Goal: Task Accomplishment & Management: Manage account settings

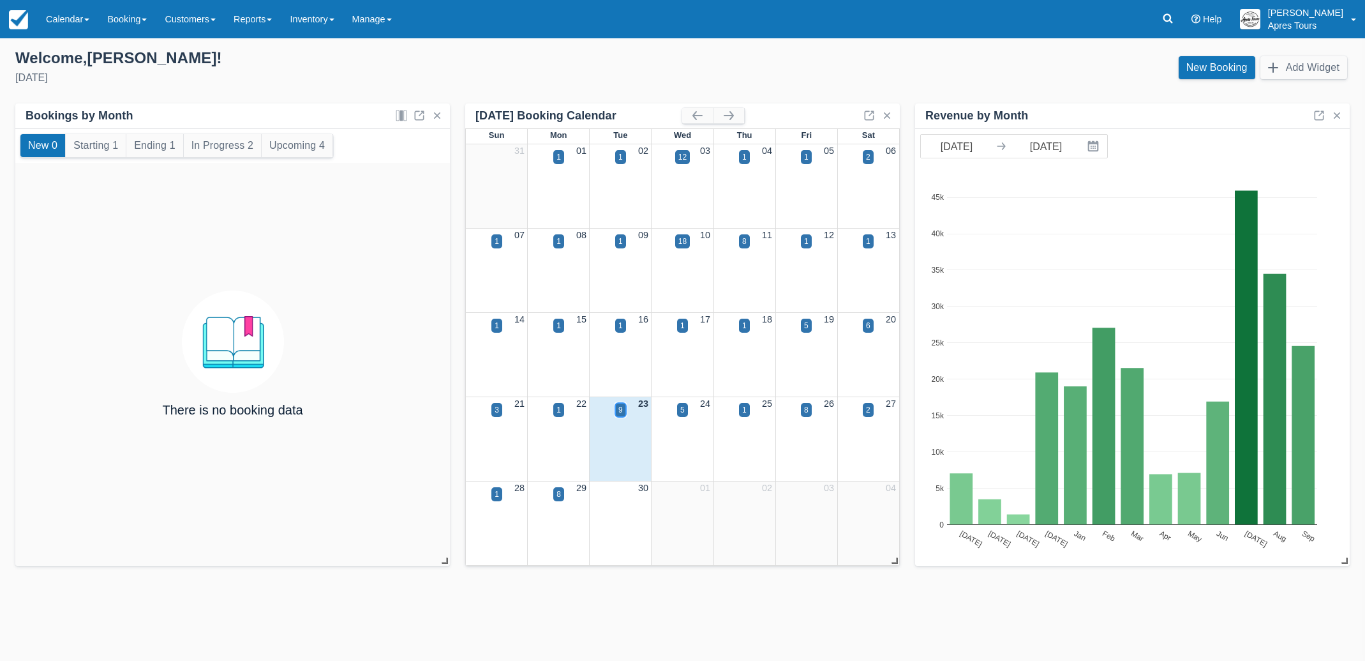
click at [620, 412] on div "9" at bounding box center [620, 409] width 4 height 11
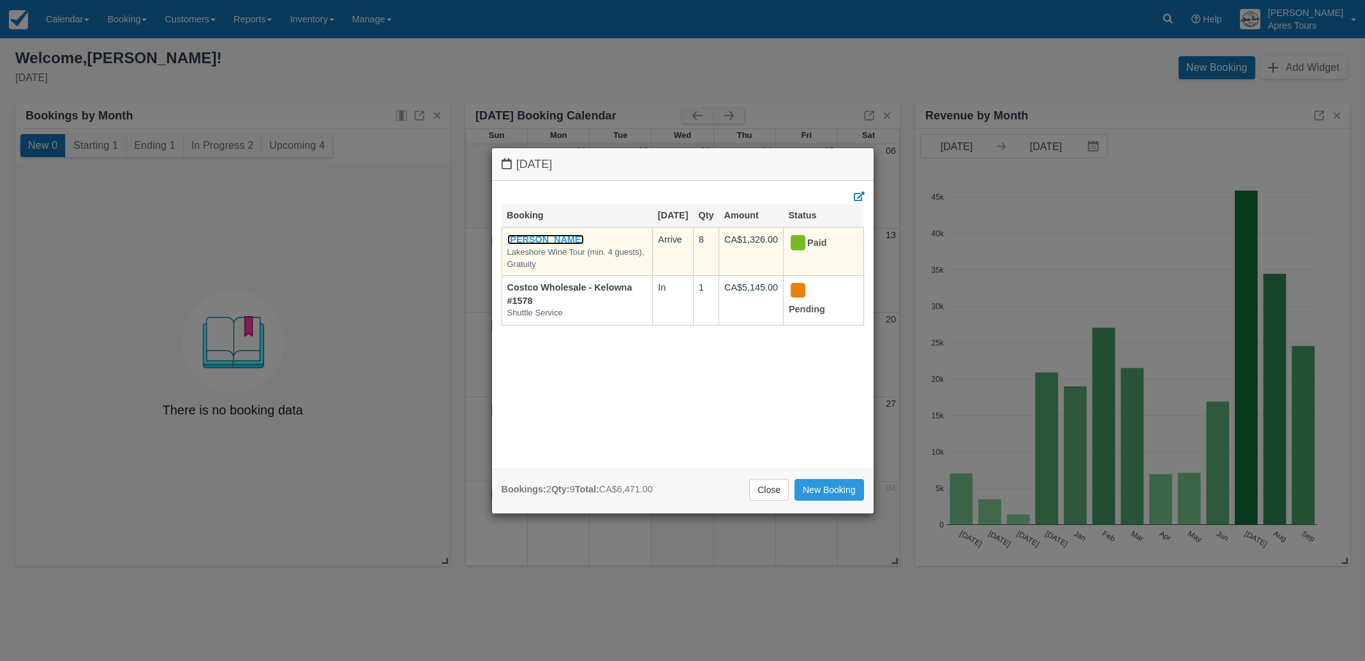
click at [555, 244] on link "Vincent Chow" at bounding box center [545, 239] width 77 height 10
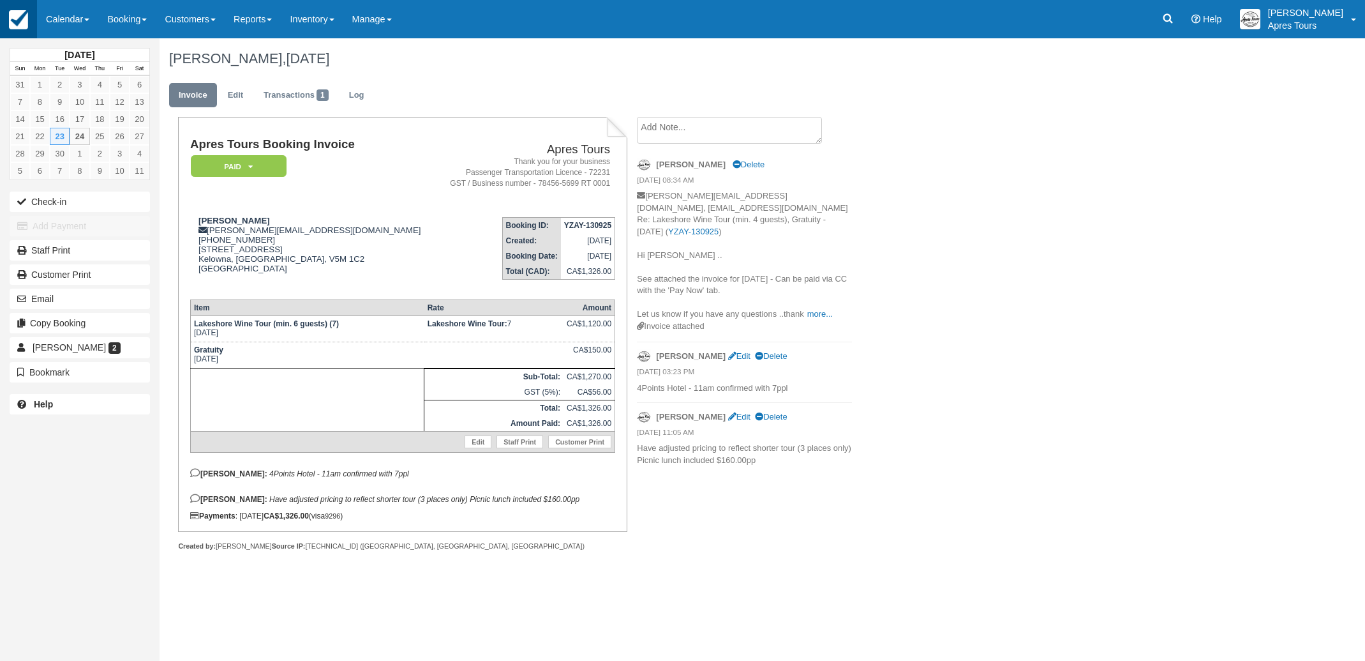
click at [22, 24] on img at bounding box center [18, 19] width 19 height 19
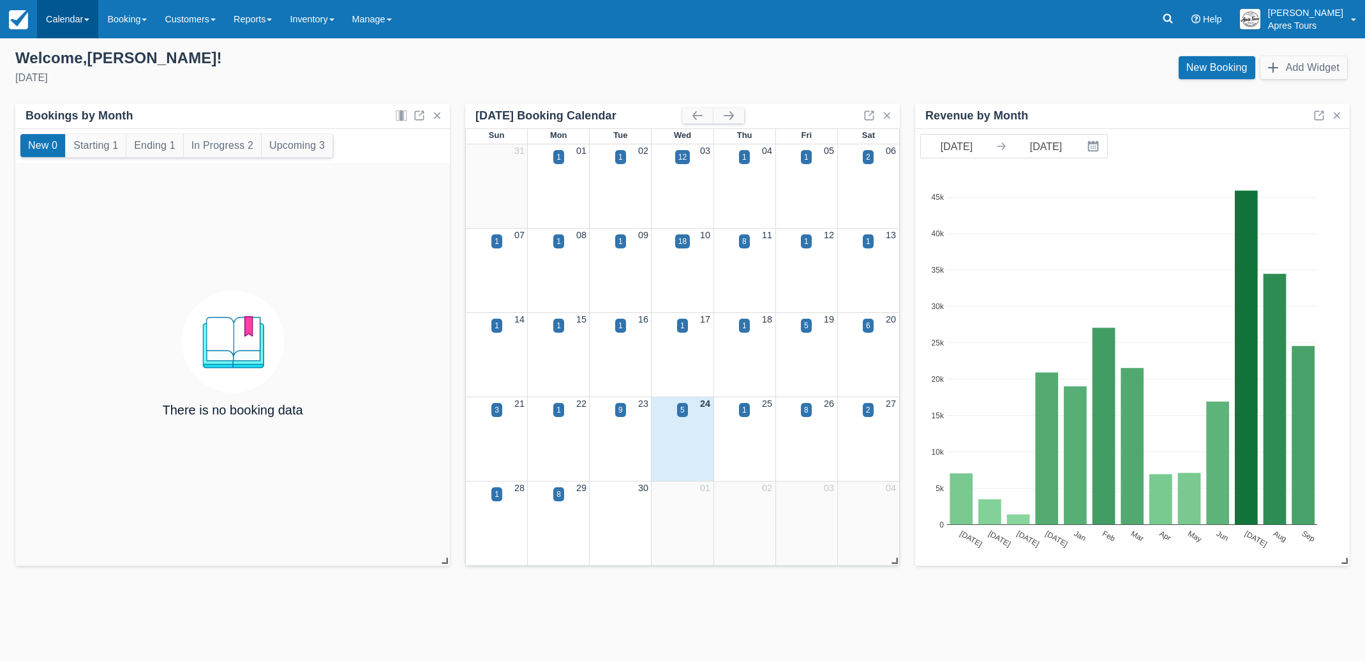
click at [61, 19] on link "Calendar" at bounding box center [67, 19] width 61 height 38
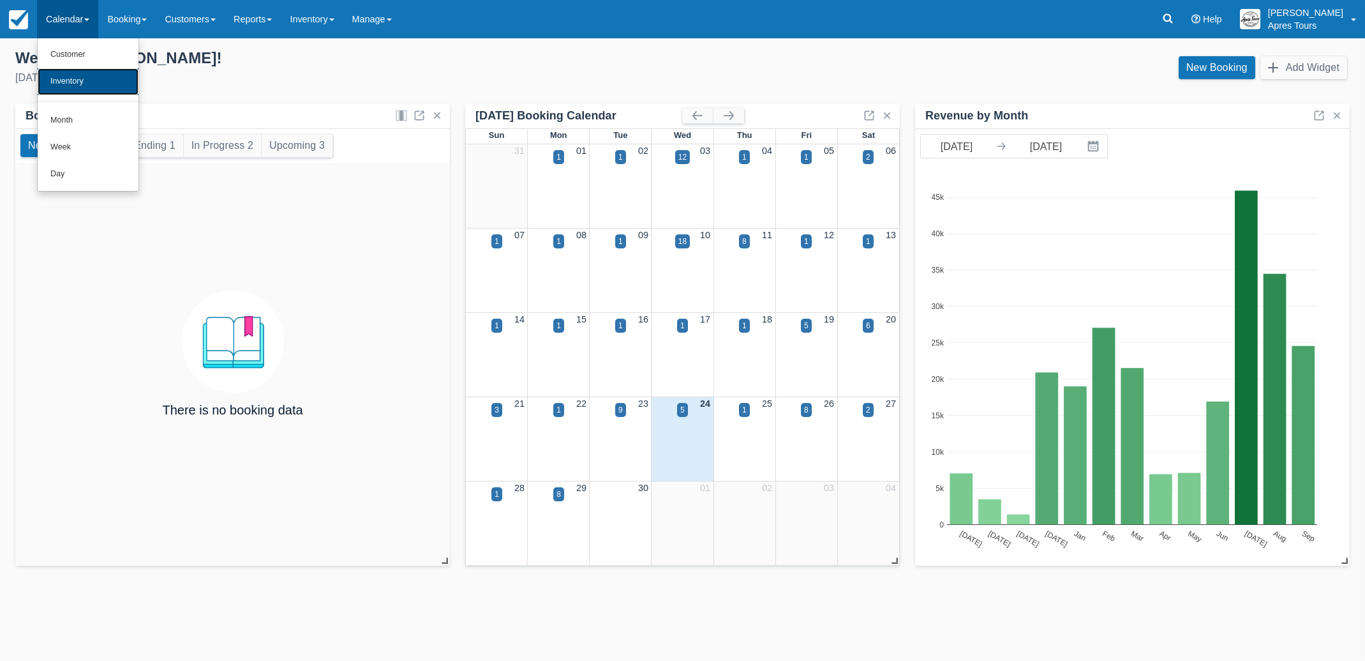
click at [77, 76] on link "Inventory" at bounding box center [88, 81] width 101 height 27
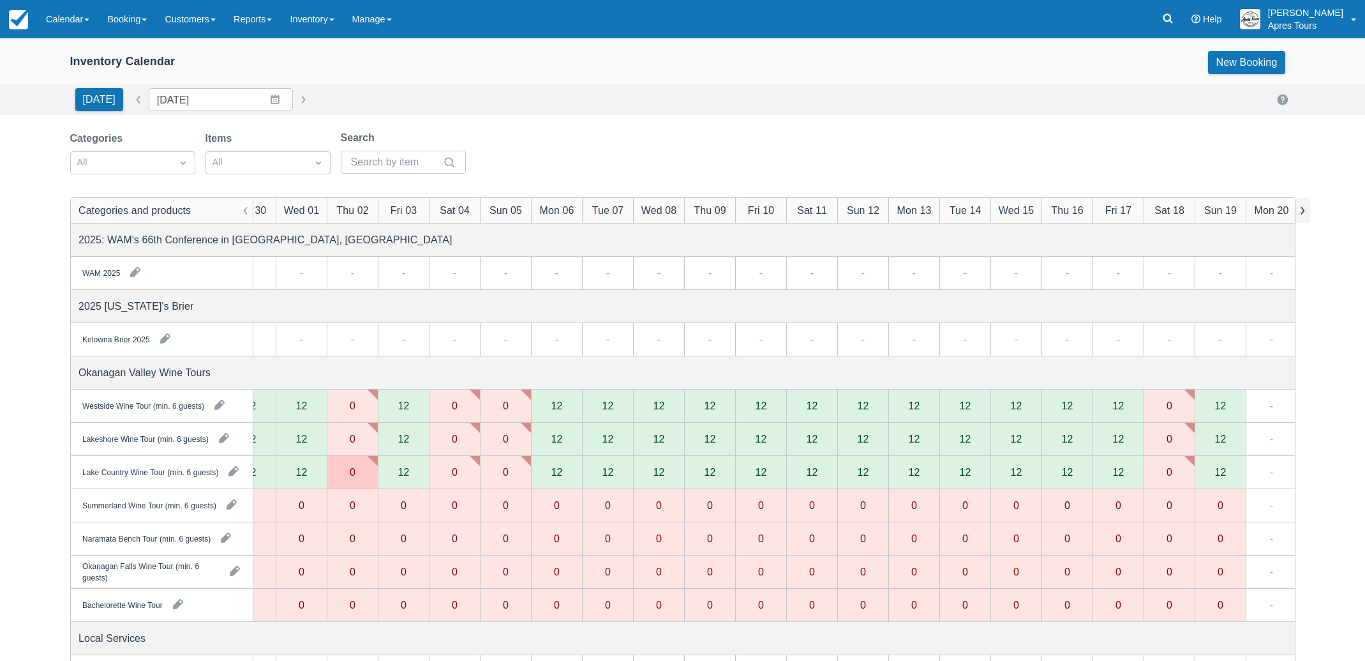
click at [1305, 214] on button "button" at bounding box center [1302, 210] width 15 height 25
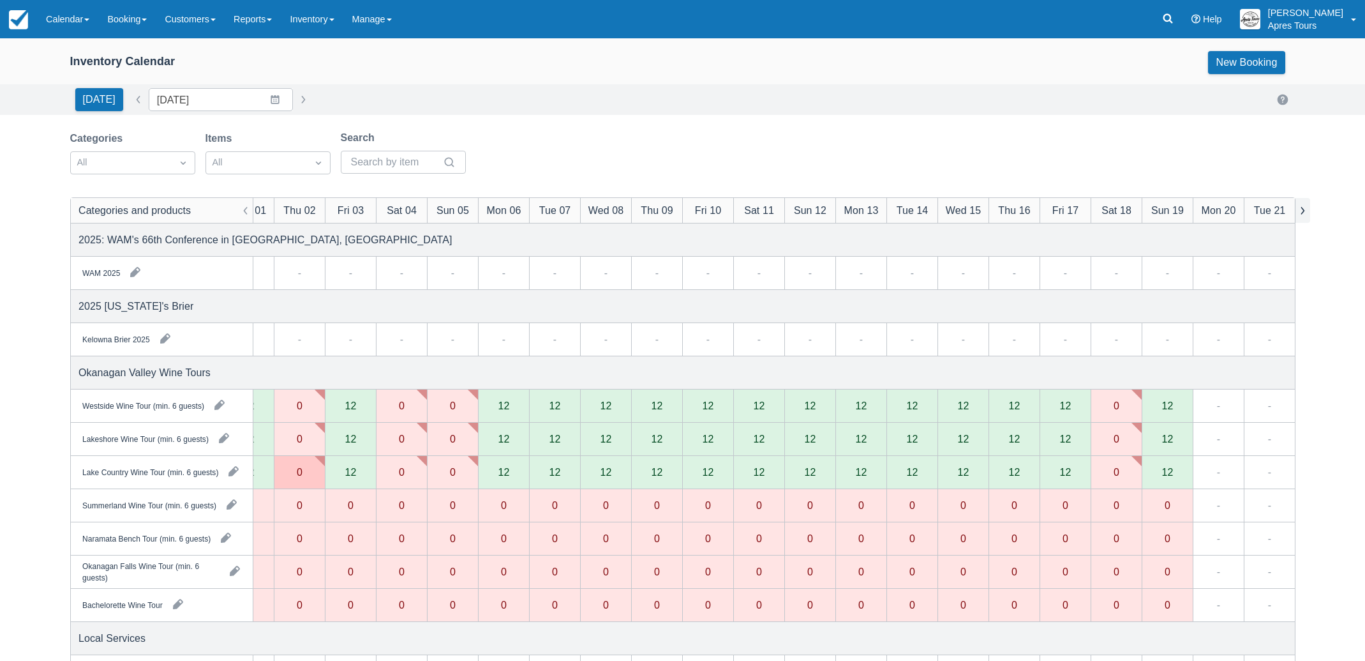
click at [1305, 214] on button "button" at bounding box center [1302, 210] width 15 height 25
click at [60, 21] on link "Calendar" at bounding box center [67, 19] width 61 height 38
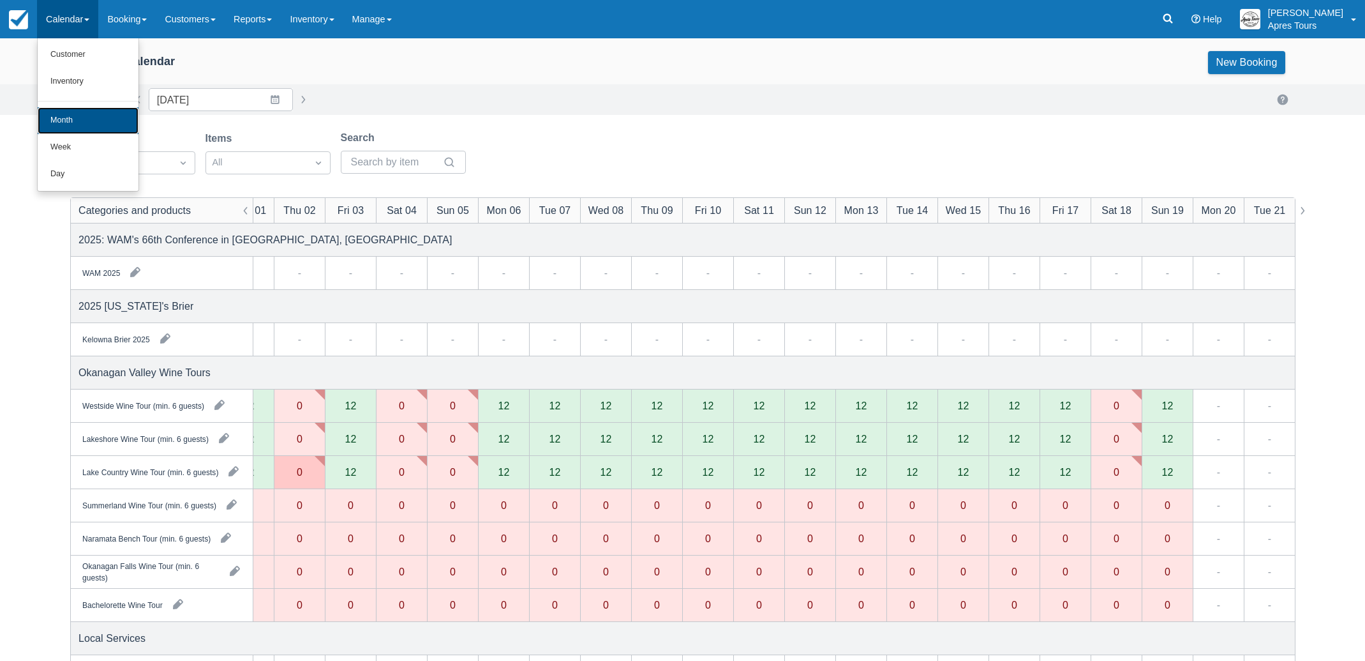
click at [73, 126] on link "Month" at bounding box center [88, 120] width 101 height 27
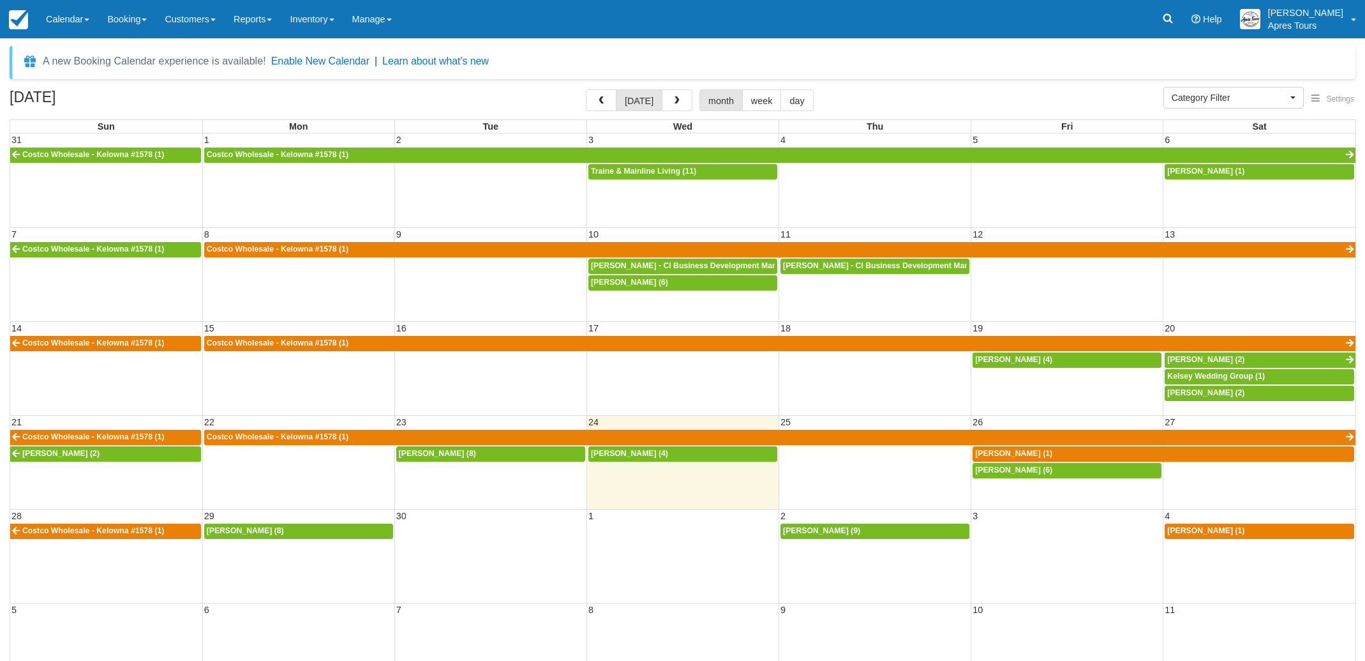
select select
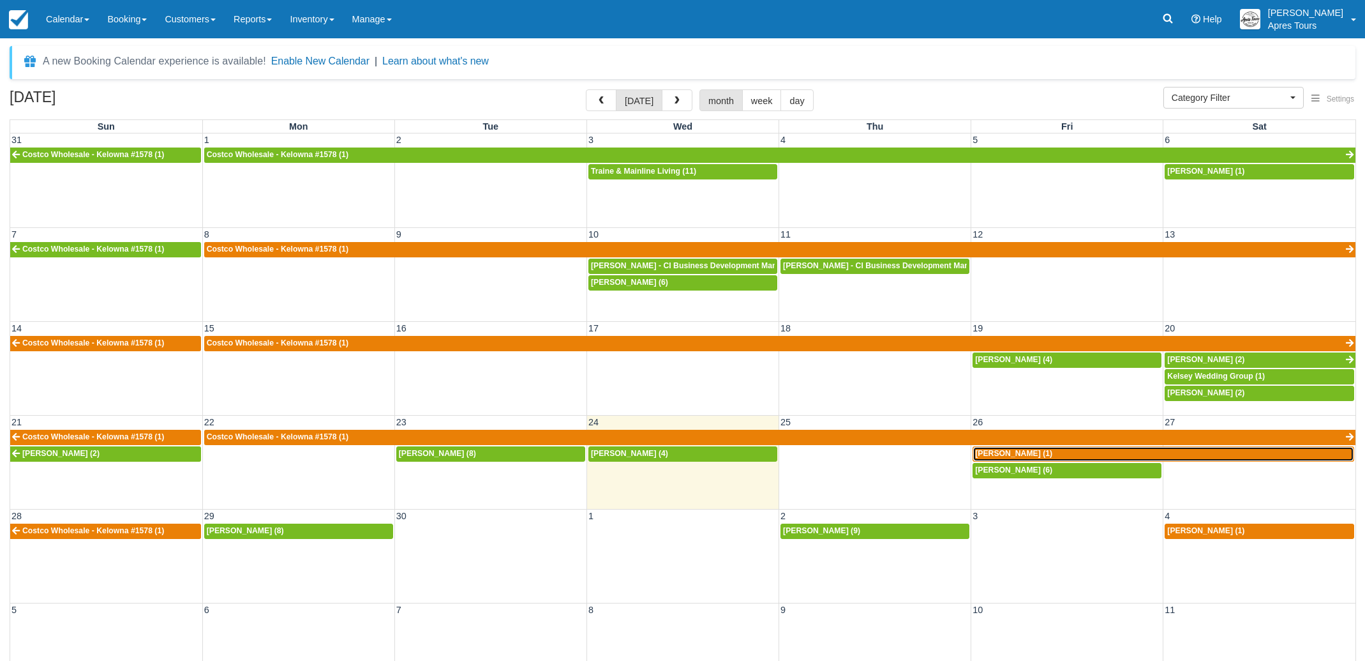
click at [1083, 451] on div "Dena Barbash (1)" at bounding box center [1163, 454] width 377 height 10
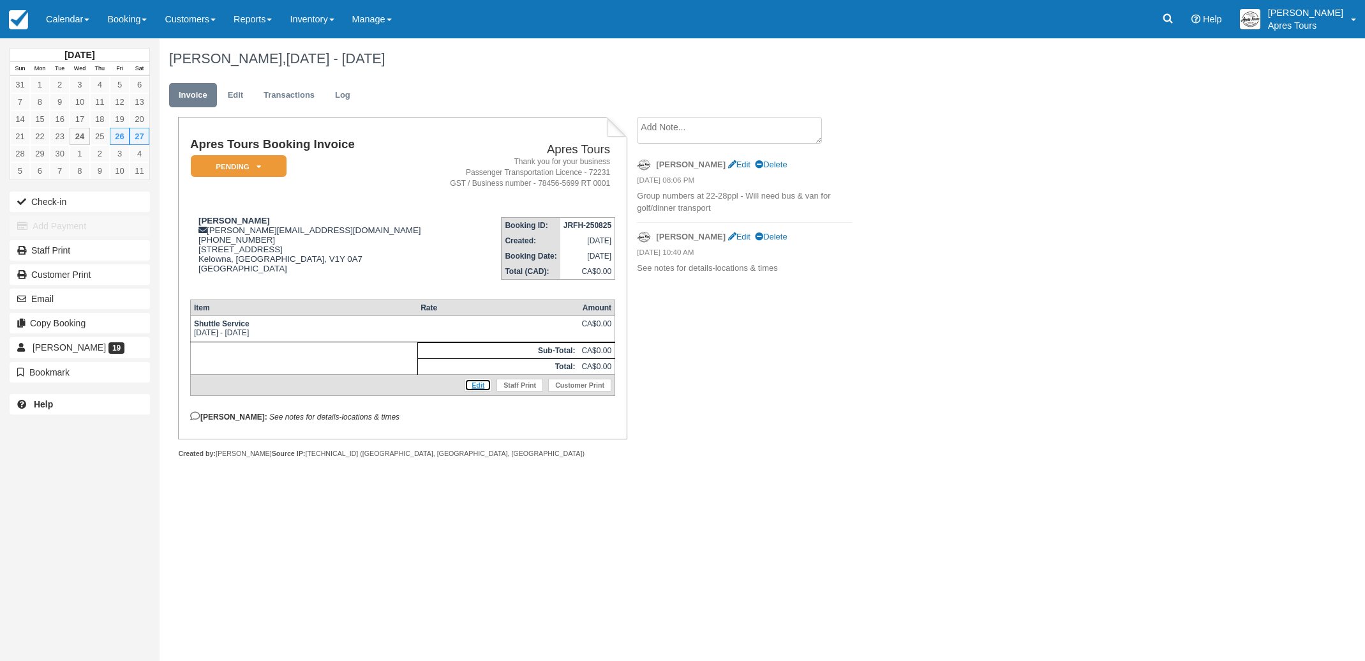
click at [476, 391] on link "Edit" at bounding box center [478, 385] width 27 height 13
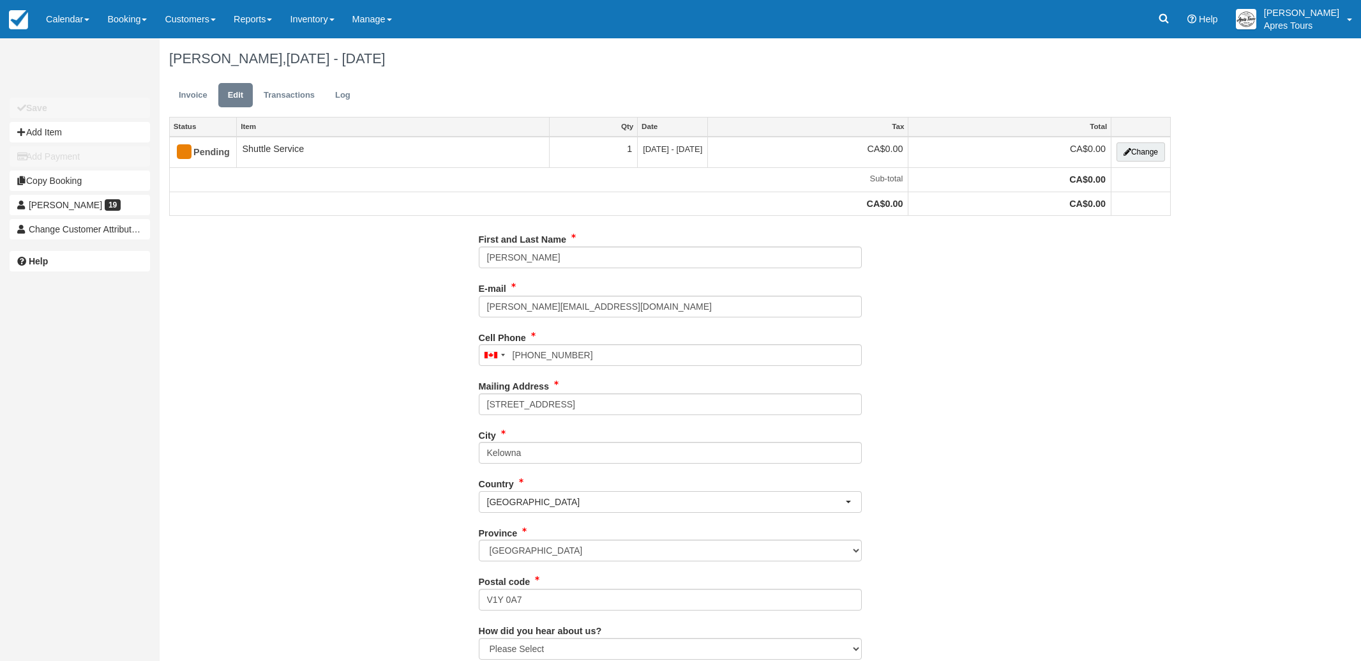
type input "[PHONE_NUMBER]"
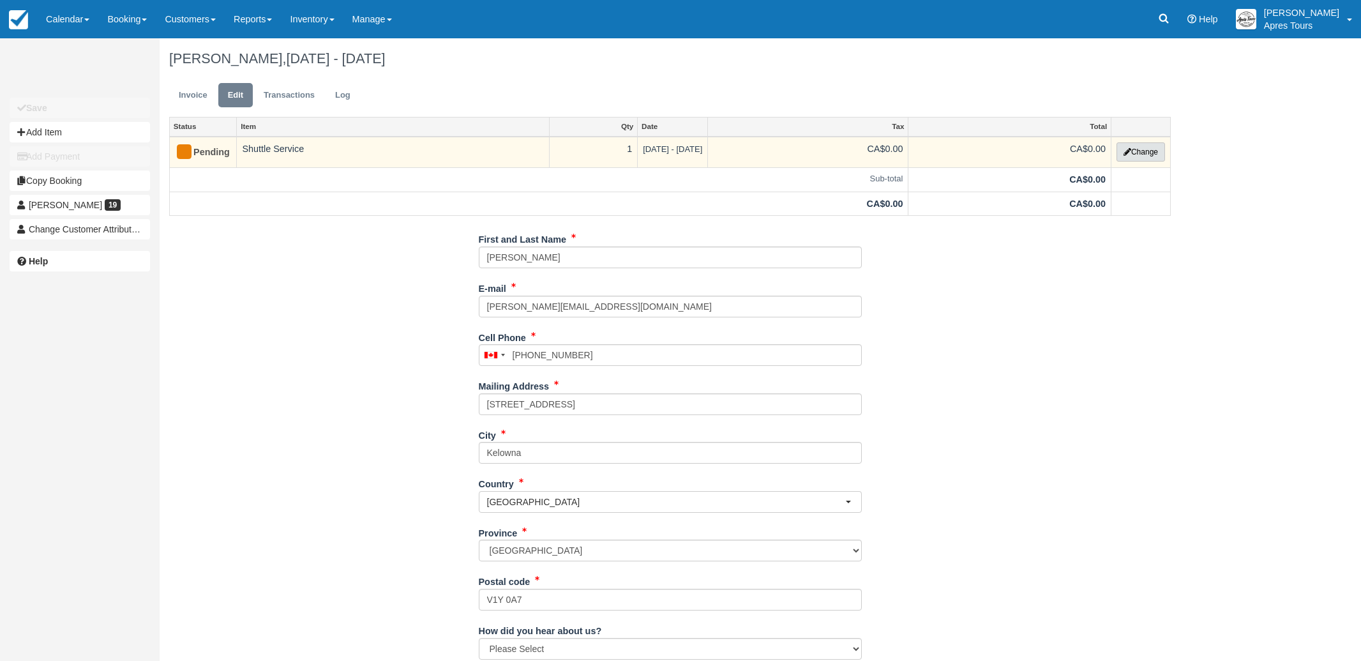
click at [1155, 152] on button "Change" at bounding box center [1140, 151] width 49 height 19
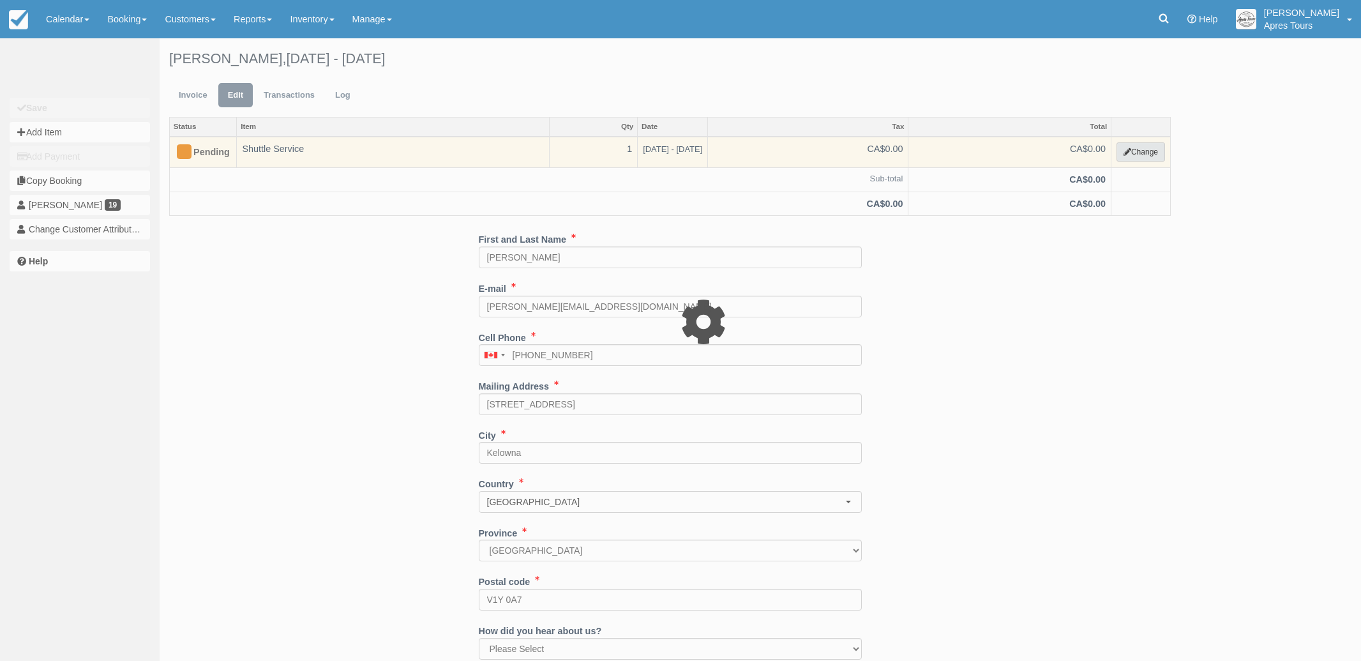
select select "4"
type input "0.00"
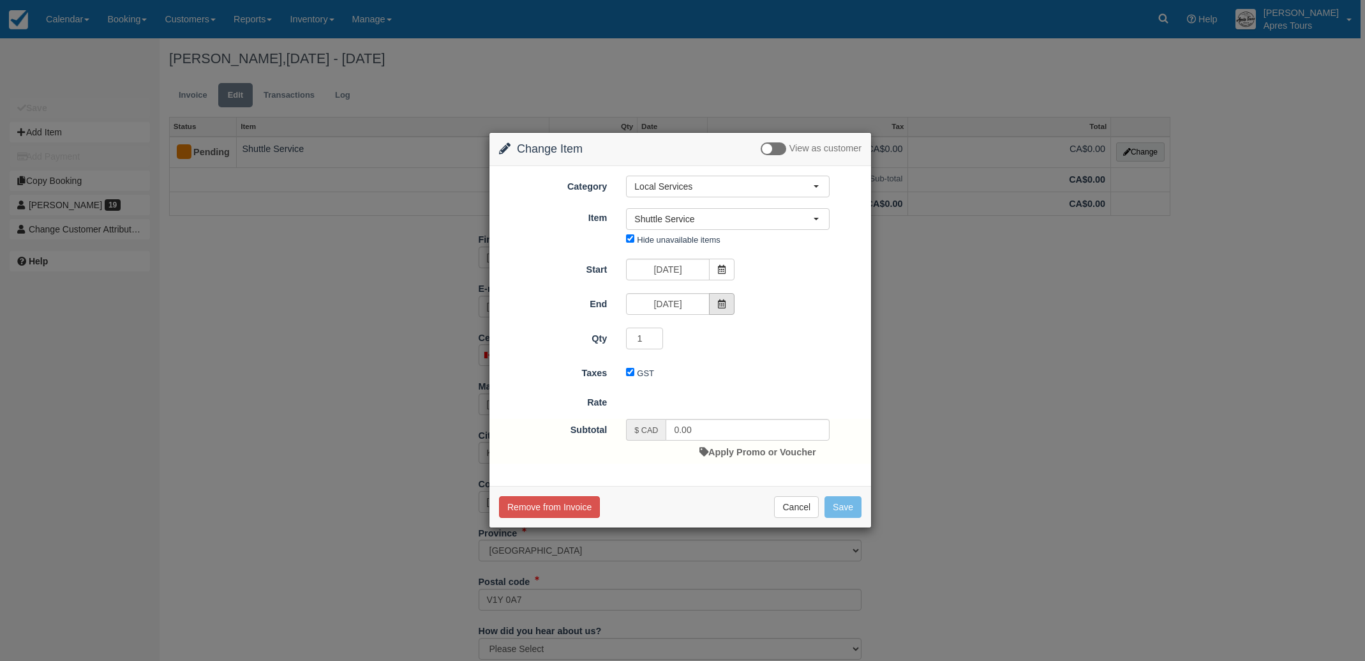
click at [721, 305] on icon at bounding box center [721, 303] width 9 height 9
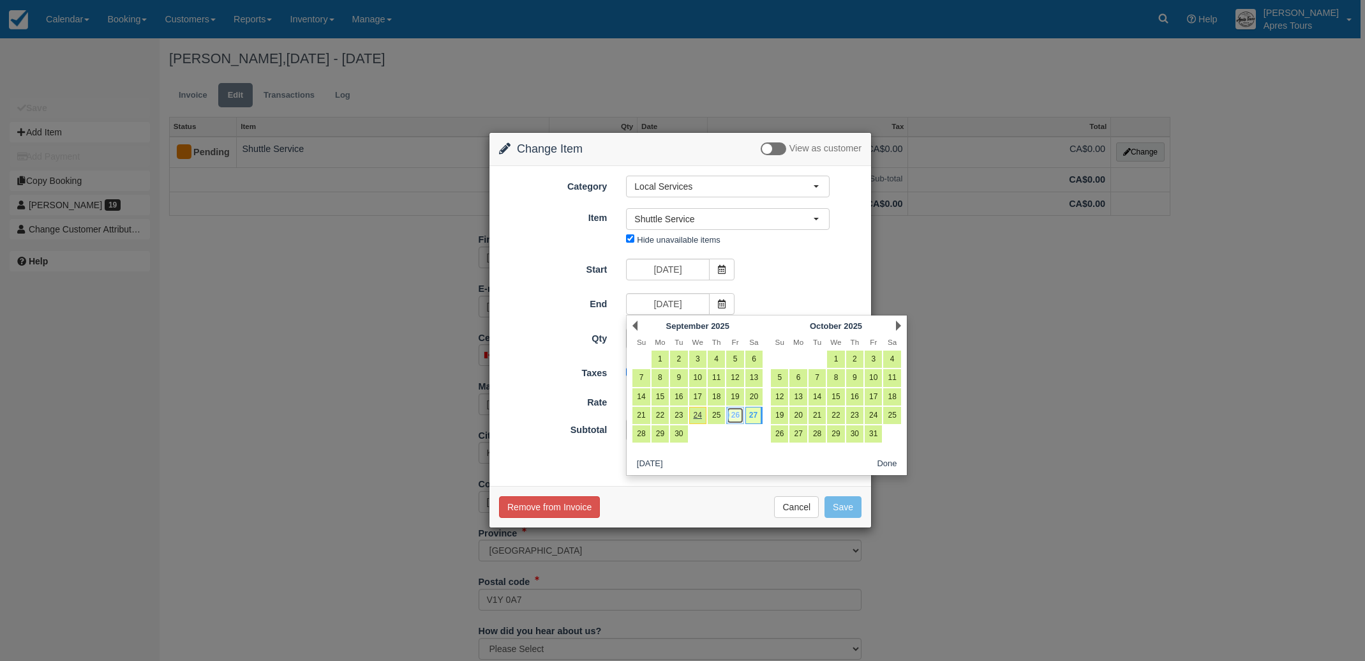
click at [737, 412] on link "26" at bounding box center [734, 415] width 17 height 17
type input "[DATE]"
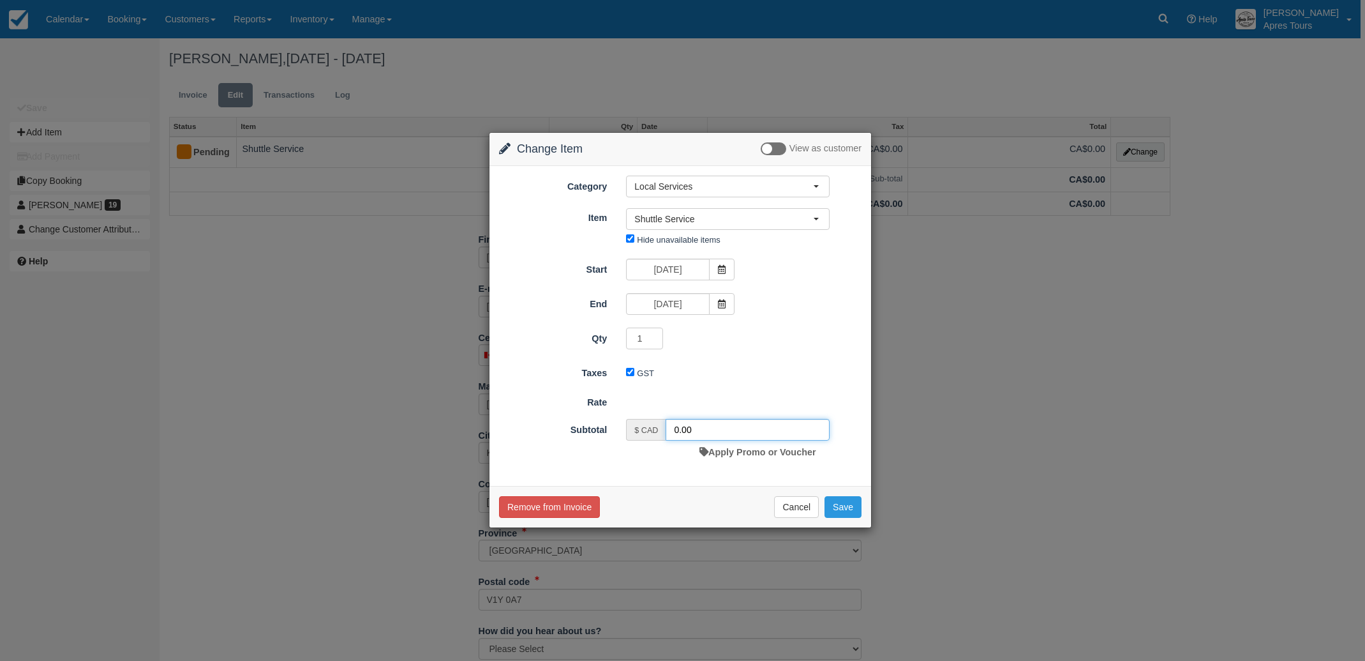
click at [674, 426] on input "0.00" at bounding box center [748, 430] width 164 height 22
type input "1900.00"
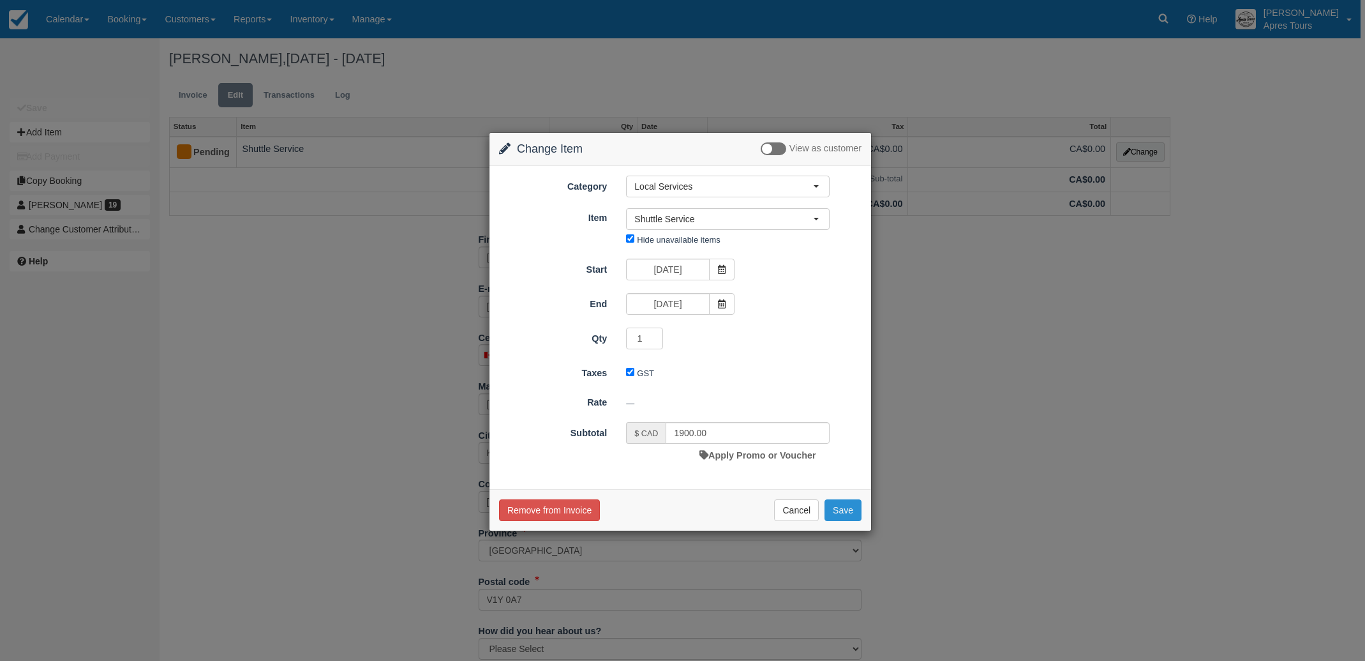
click at [850, 516] on button "Save" at bounding box center [843, 510] width 37 height 22
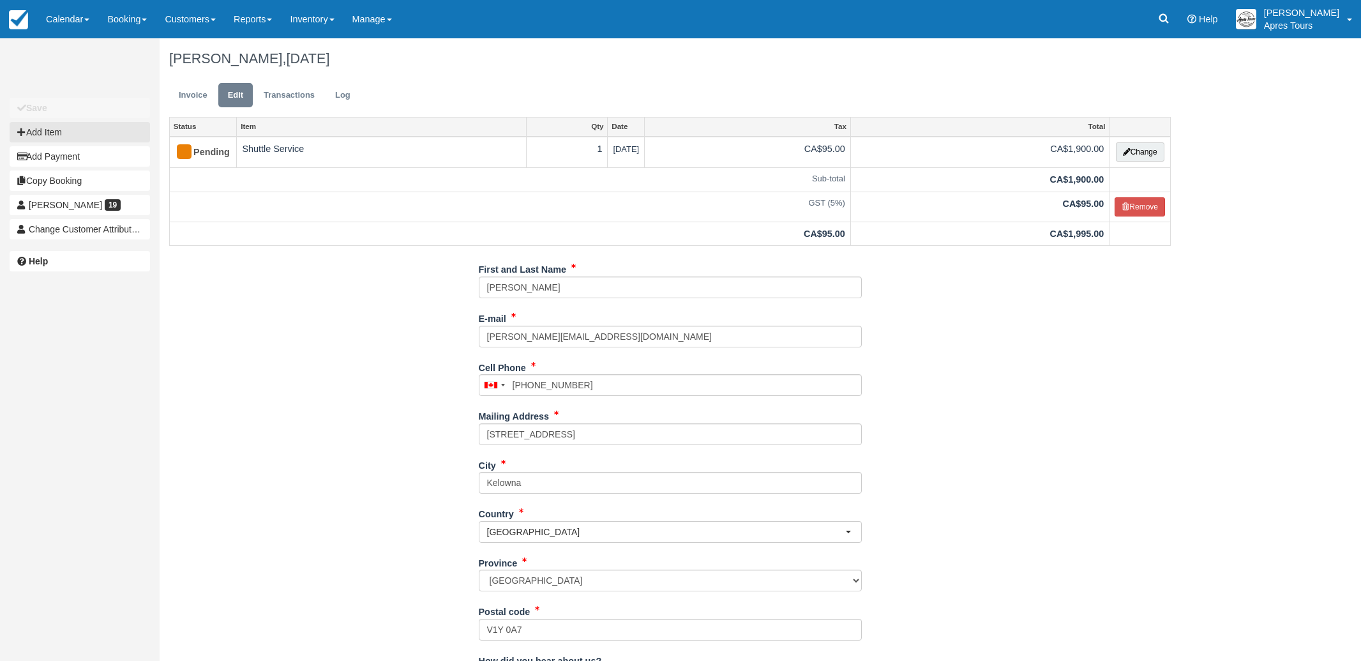
click at [59, 135] on button "Add Item" at bounding box center [80, 132] width 140 height 20
type input "0.00"
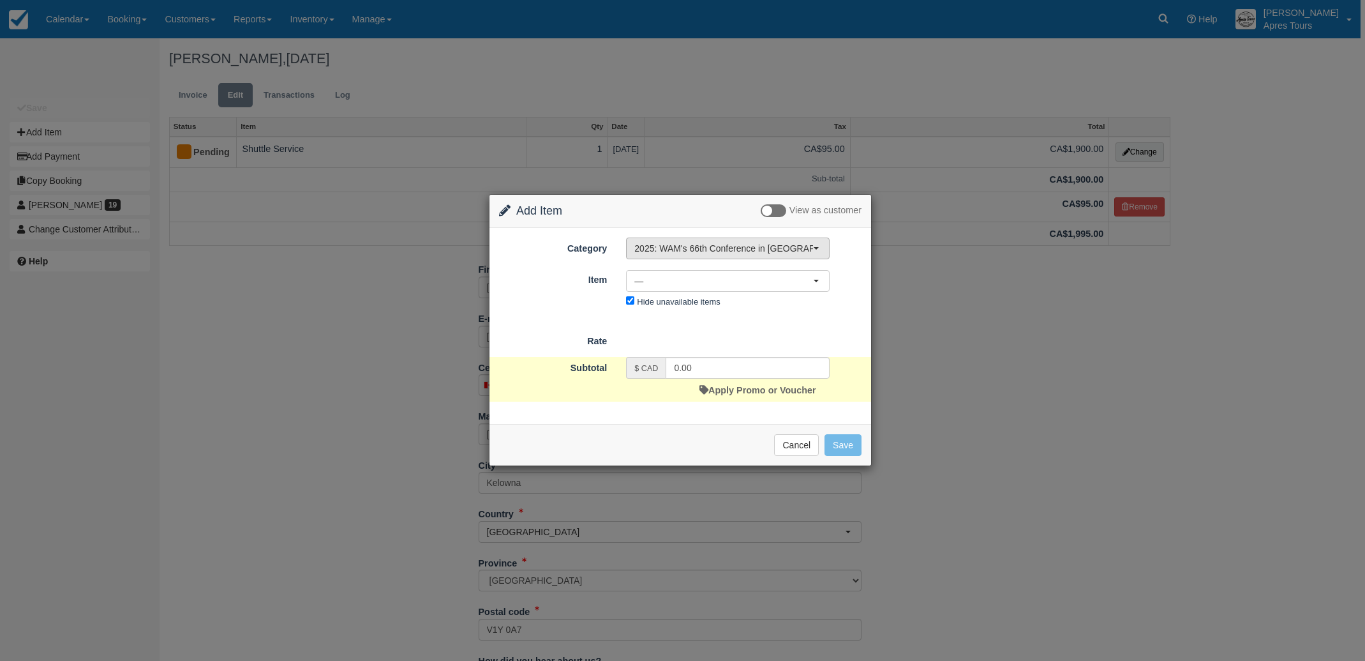
click at [674, 246] on span "2025: WAM's 66th Conference in [GEOGRAPHIC_DATA], [GEOGRAPHIC_DATA]" at bounding box center [723, 248] width 179 height 13
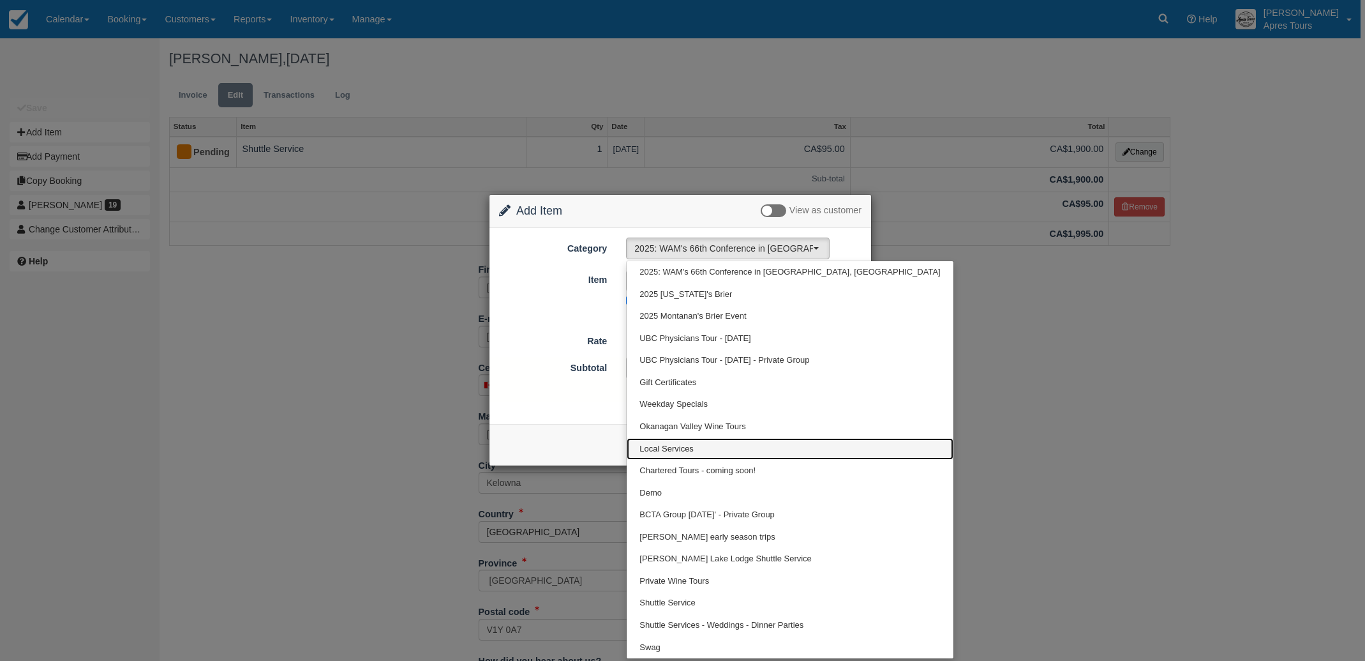
click at [675, 447] on span "Local Services" at bounding box center [667, 449] width 54 height 12
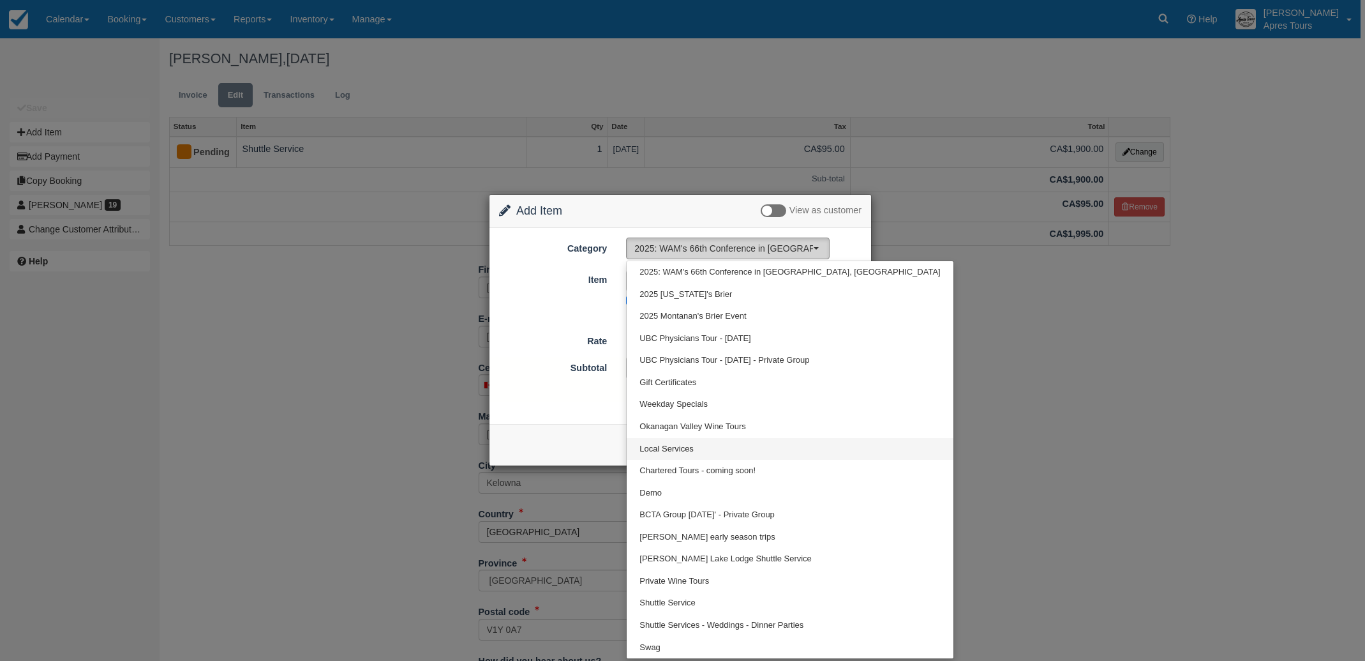
select select "4"
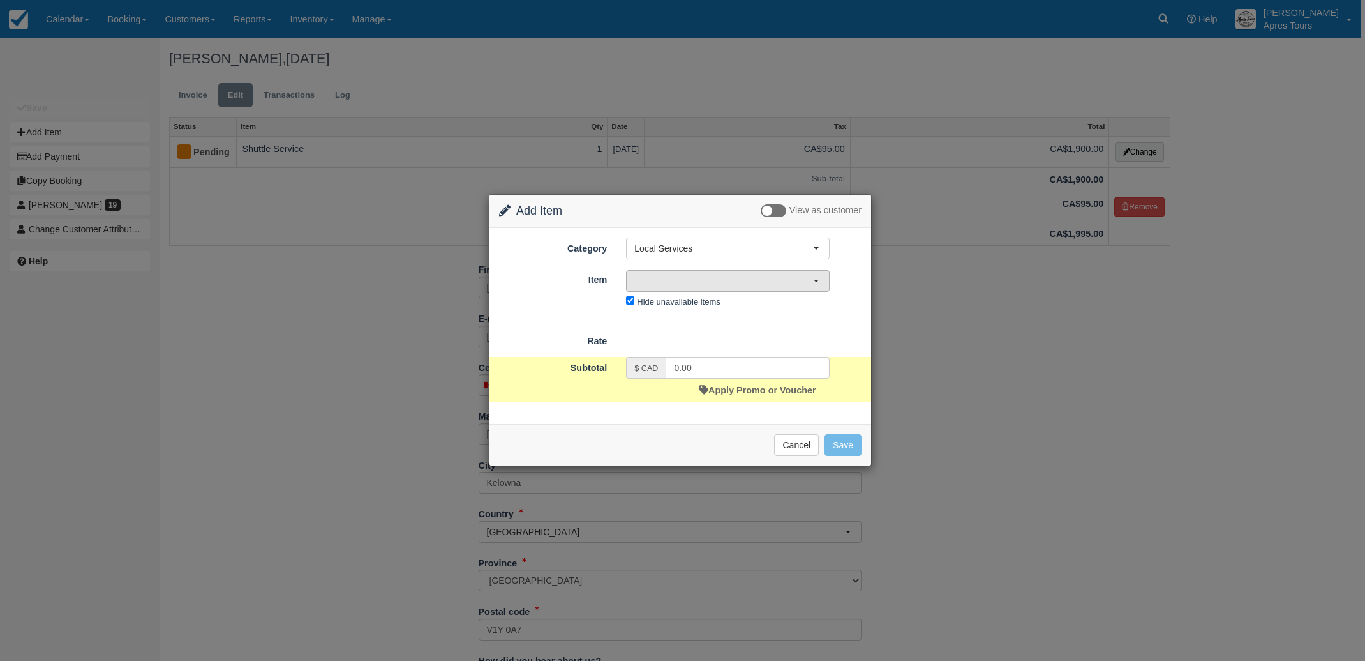
click at [753, 286] on span "—" at bounding box center [723, 280] width 179 height 13
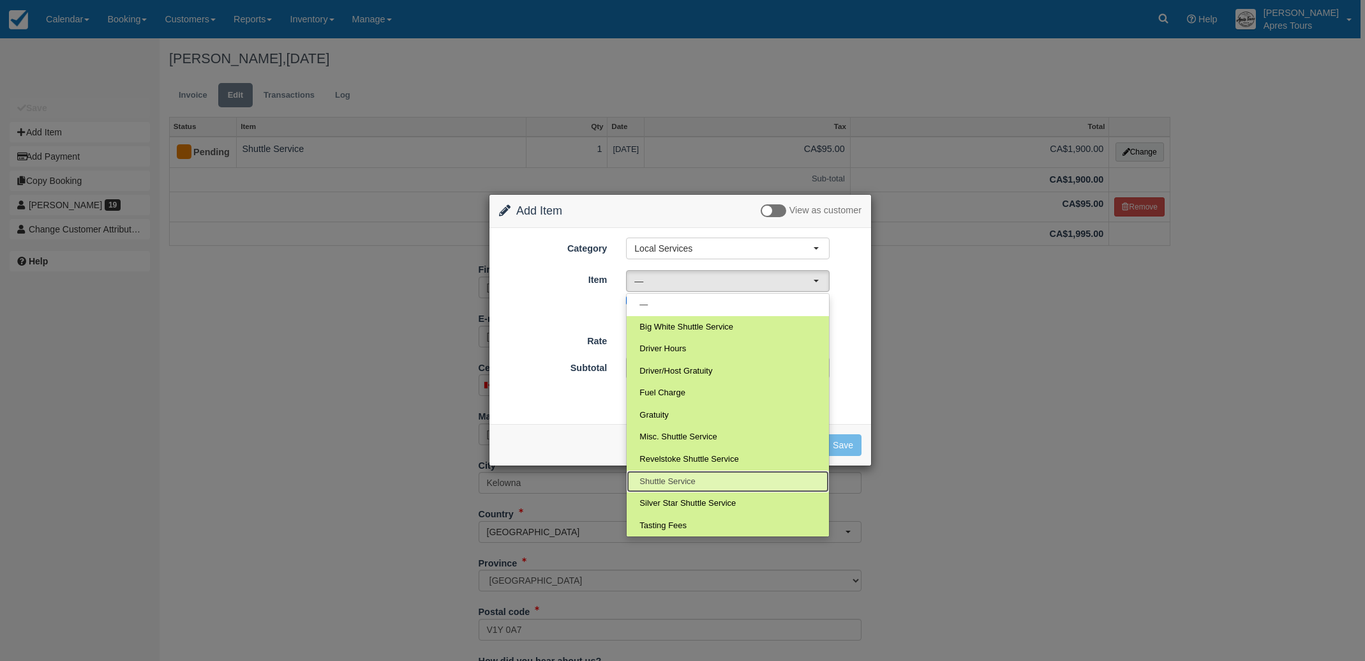
click at [672, 483] on span "Shuttle Service" at bounding box center [668, 482] width 56 height 12
select select "14"
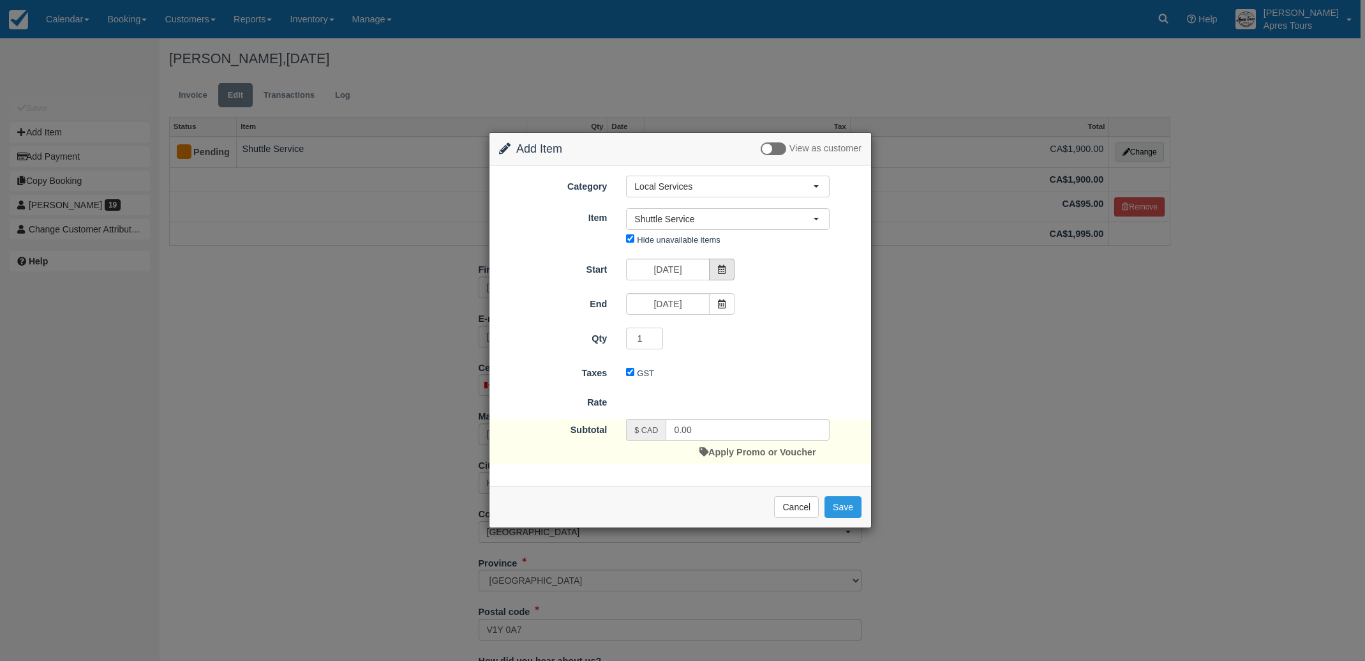
click at [720, 275] on span at bounding box center [722, 270] width 26 height 22
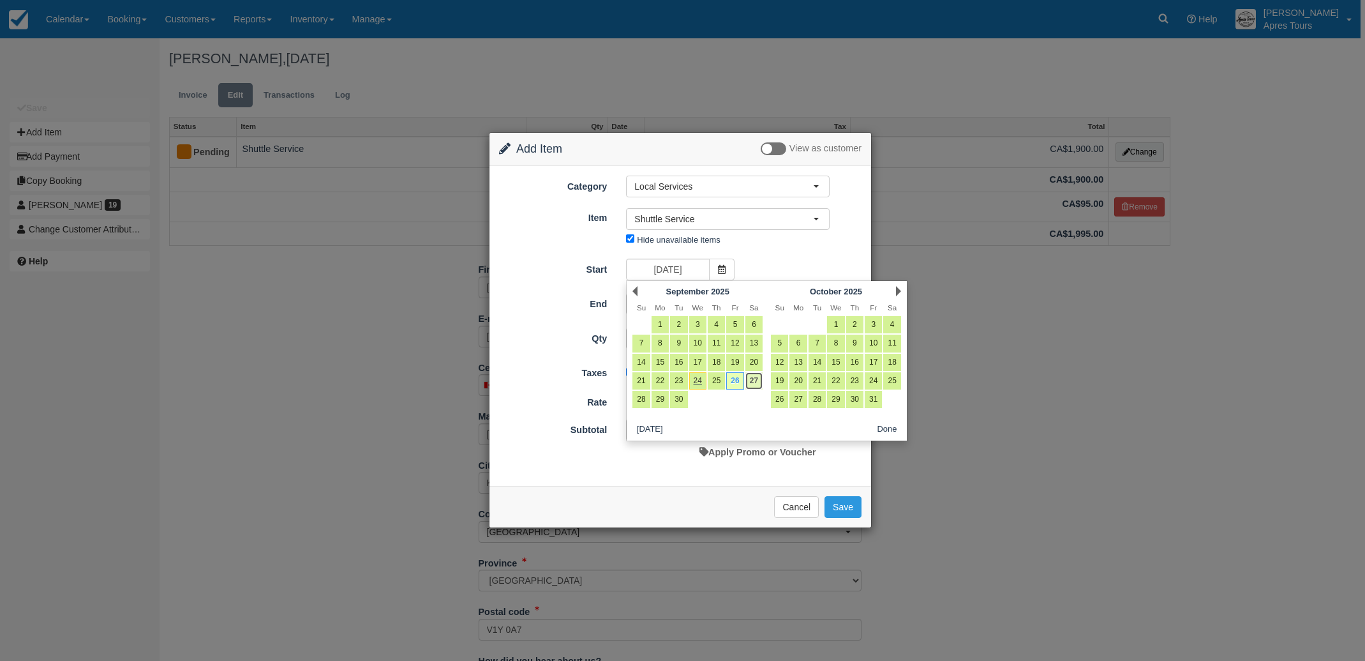
click at [754, 378] on link "27" at bounding box center [754, 380] width 17 height 17
type input "Sat Sep 27 2025"
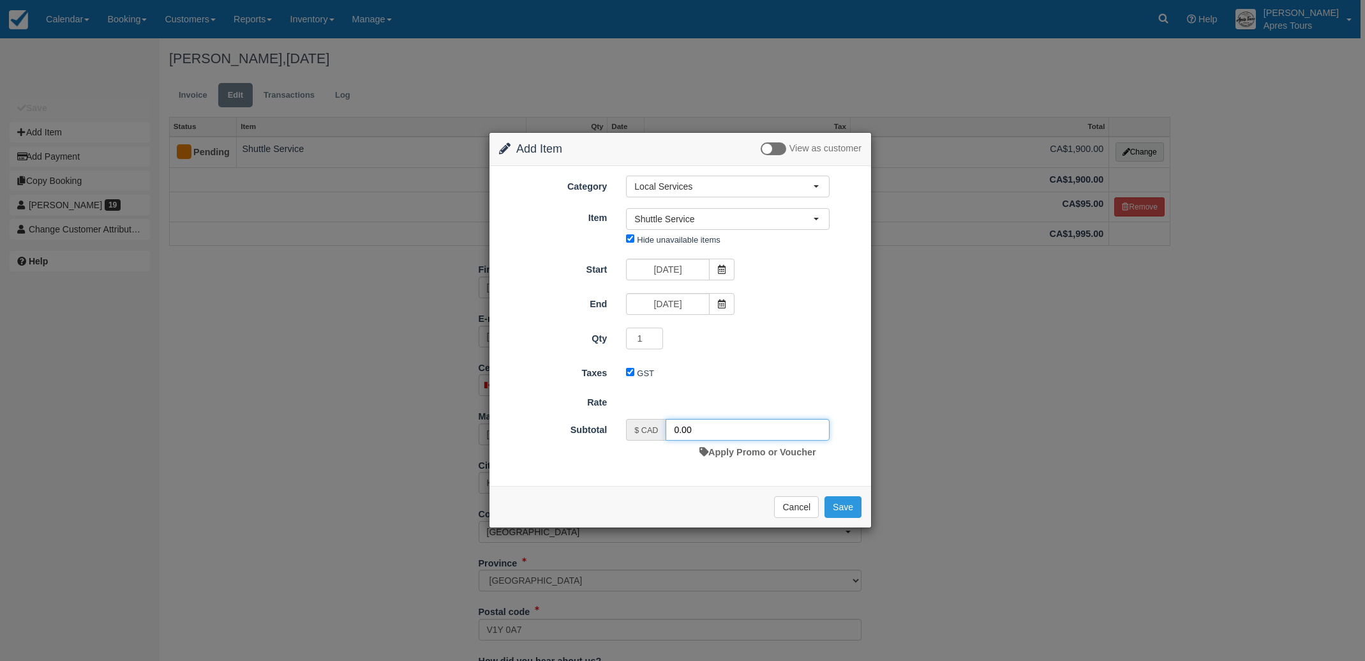
drag, startPoint x: 675, startPoint y: 429, endPoint x: 707, endPoint y: 428, distance: 31.3
click at [675, 429] on input "0.00" at bounding box center [748, 430] width 164 height 22
type input "2000.00"
click at [837, 509] on button "Save" at bounding box center [843, 510] width 37 height 22
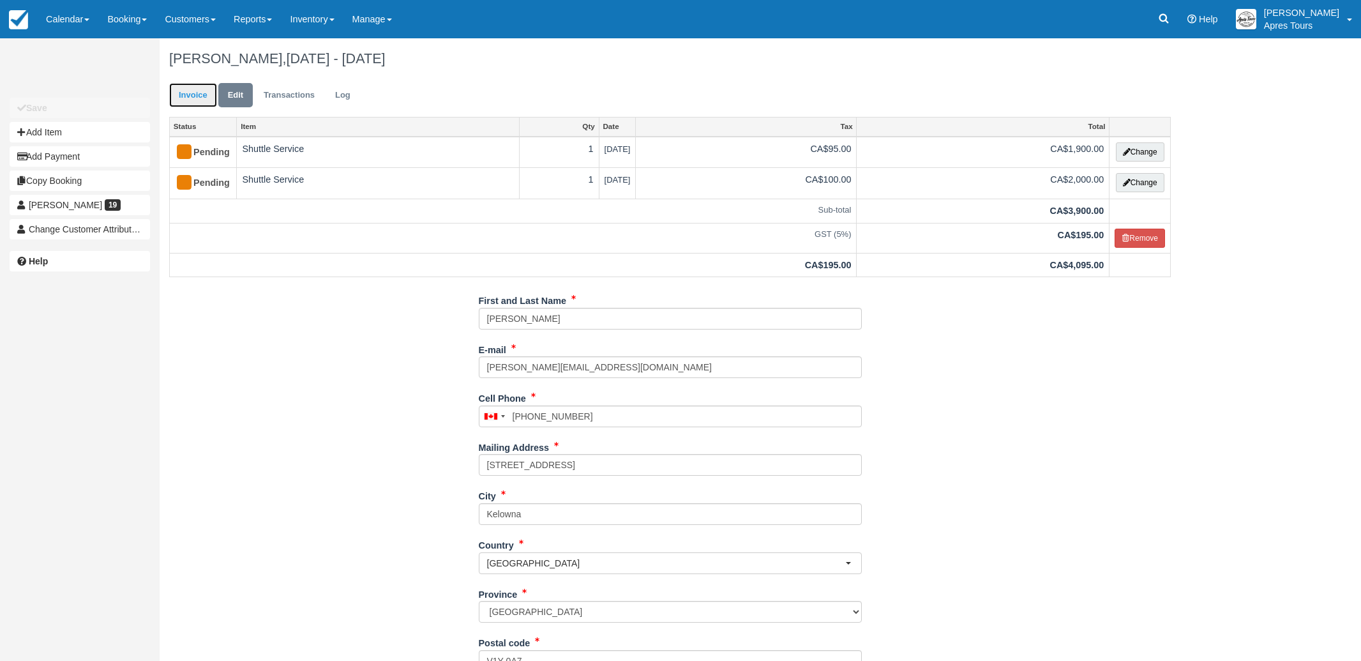
click at [195, 96] on link "Invoice" at bounding box center [193, 95] width 48 height 25
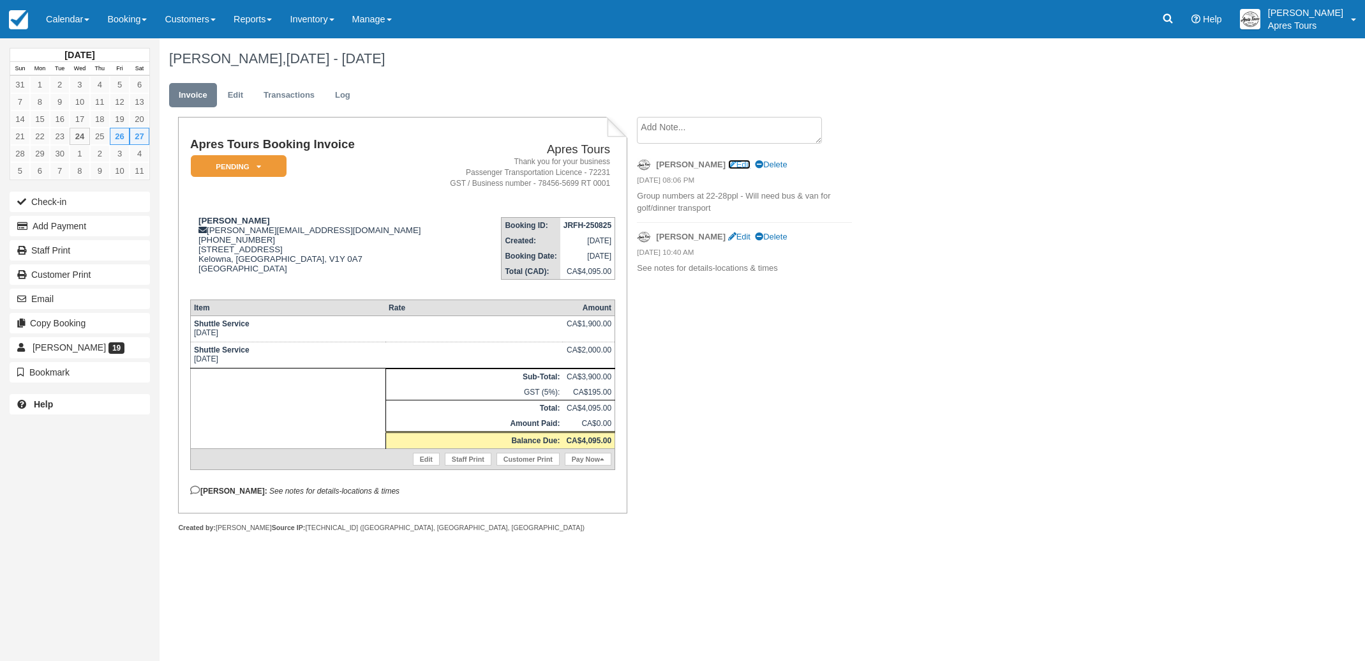
click at [728, 163] on link "Edit" at bounding box center [739, 165] width 22 height 10
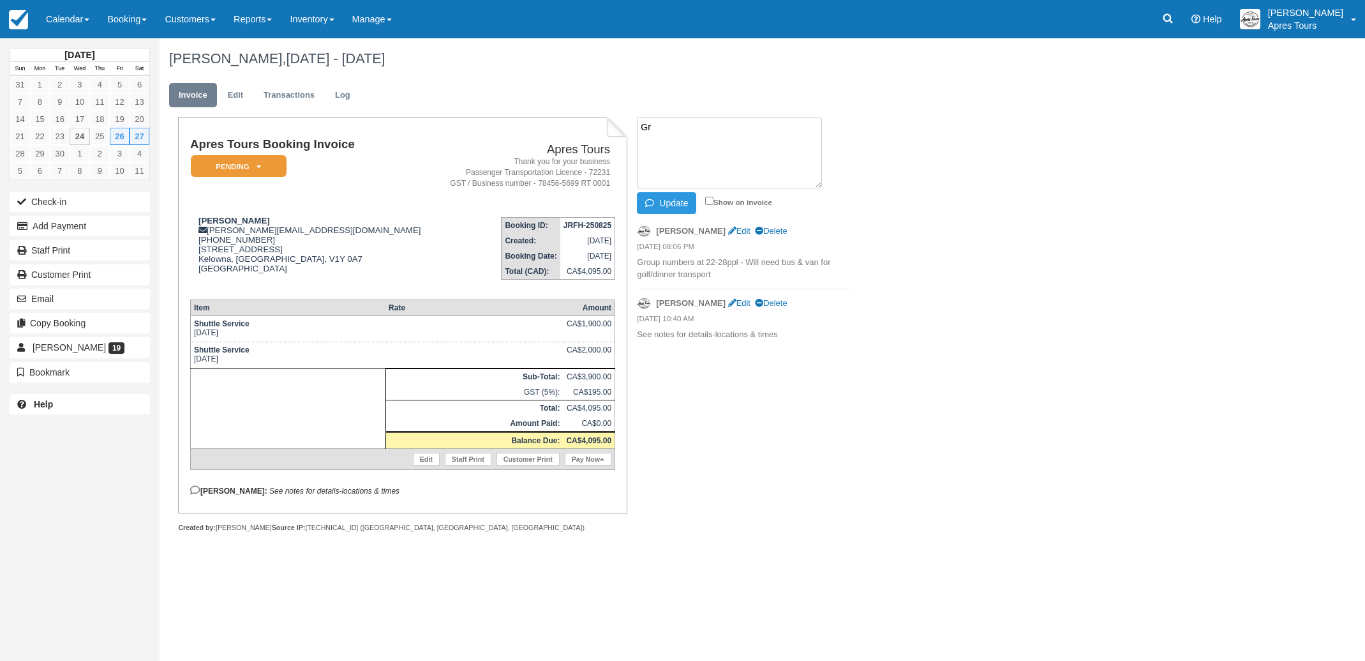
type textarea "G"
type textarea "[DATE] using Apres Tours van/bus for golf/dinner transport. [DATE] using Apres …"
click at [712, 199] on input "Show on invoice" at bounding box center [709, 201] width 8 height 8
checkbox input "true"
click at [666, 205] on button "Update" at bounding box center [666, 203] width 59 height 22
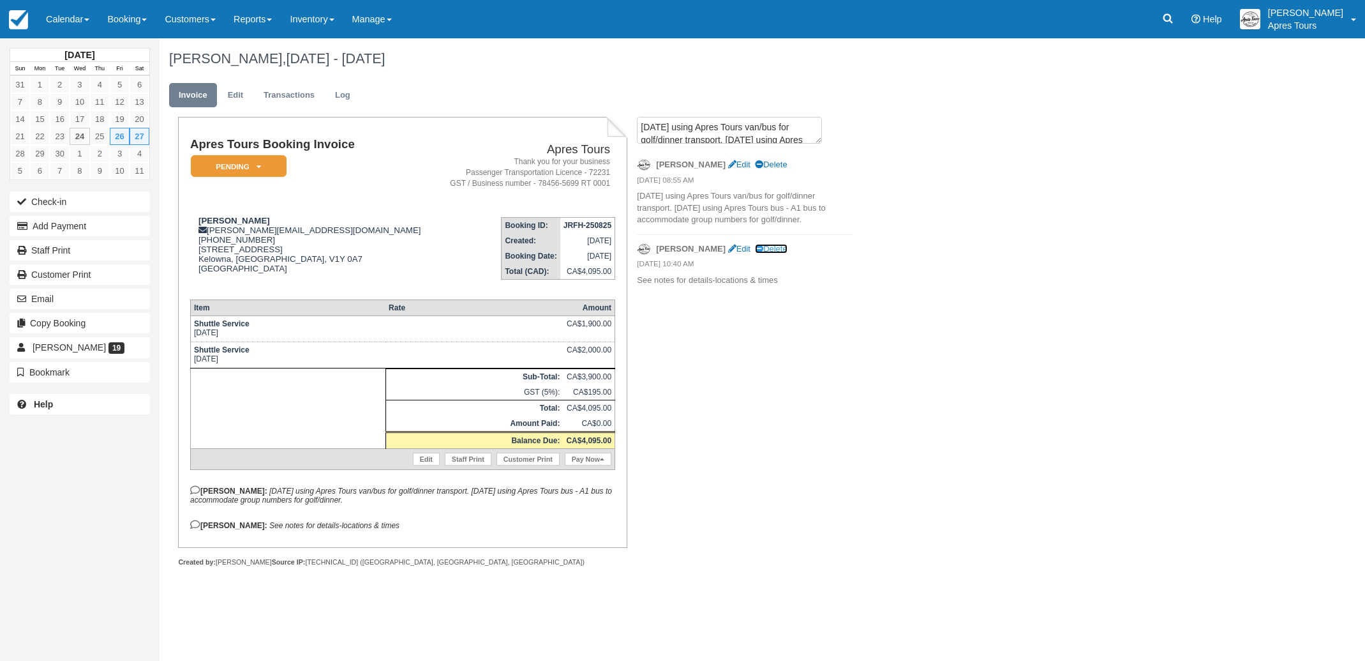
click at [755, 245] on link "Delete" at bounding box center [771, 249] width 32 height 10
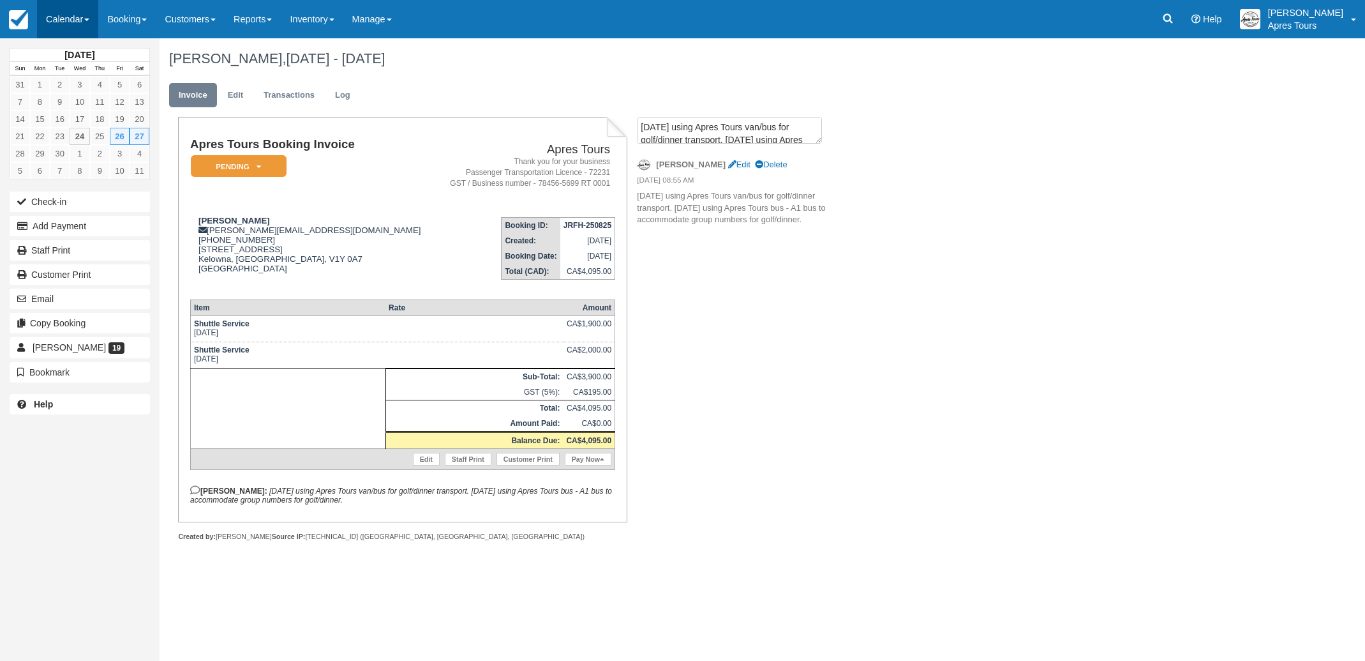
click at [61, 16] on link "Calendar" at bounding box center [67, 19] width 61 height 38
click at [87, 122] on link "Month" at bounding box center [88, 120] width 101 height 27
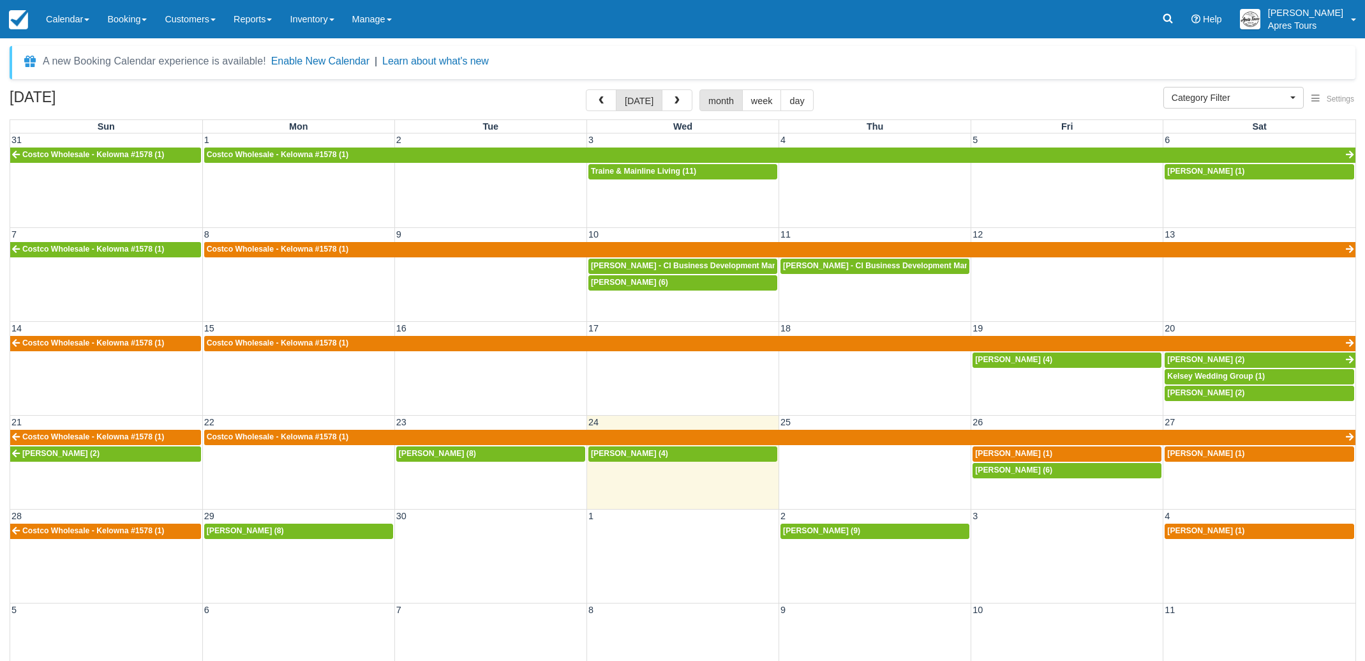
select select
click at [603, 101] on span "button" at bounding box center [601, 100] width 9 height 9
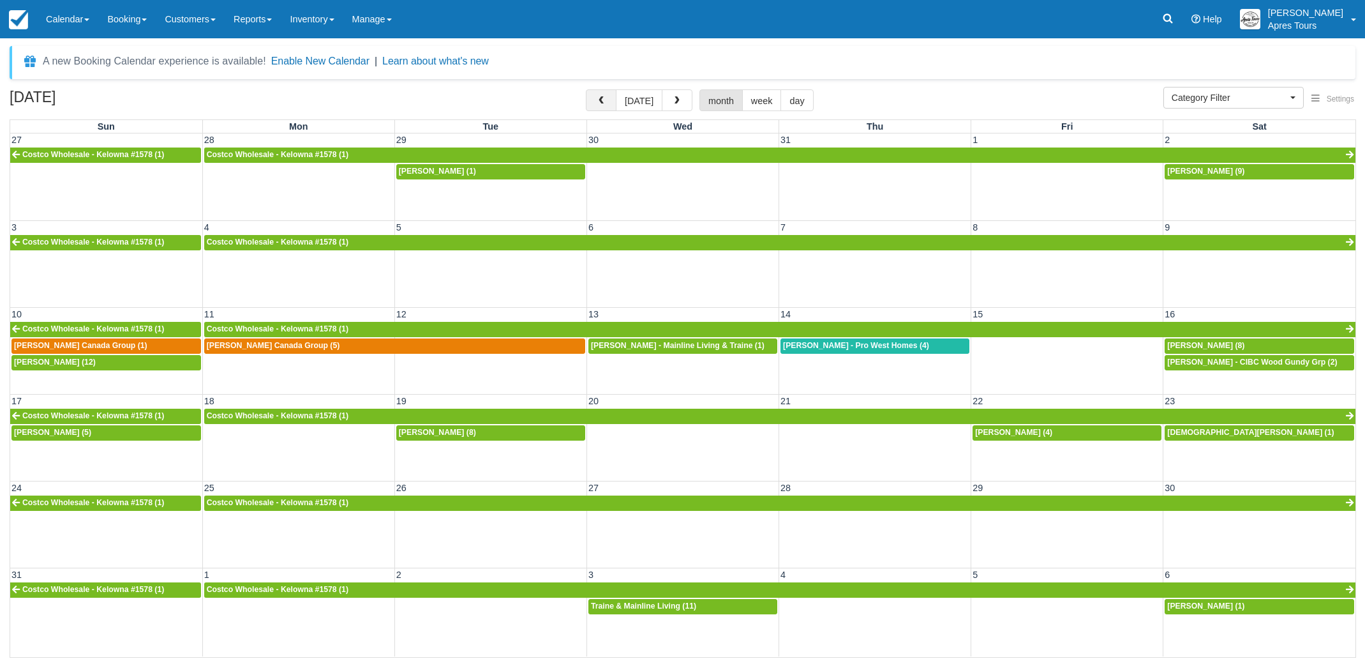
click at [603, 101] on span "button" at bounding box center [601, 100] width 9 height 9
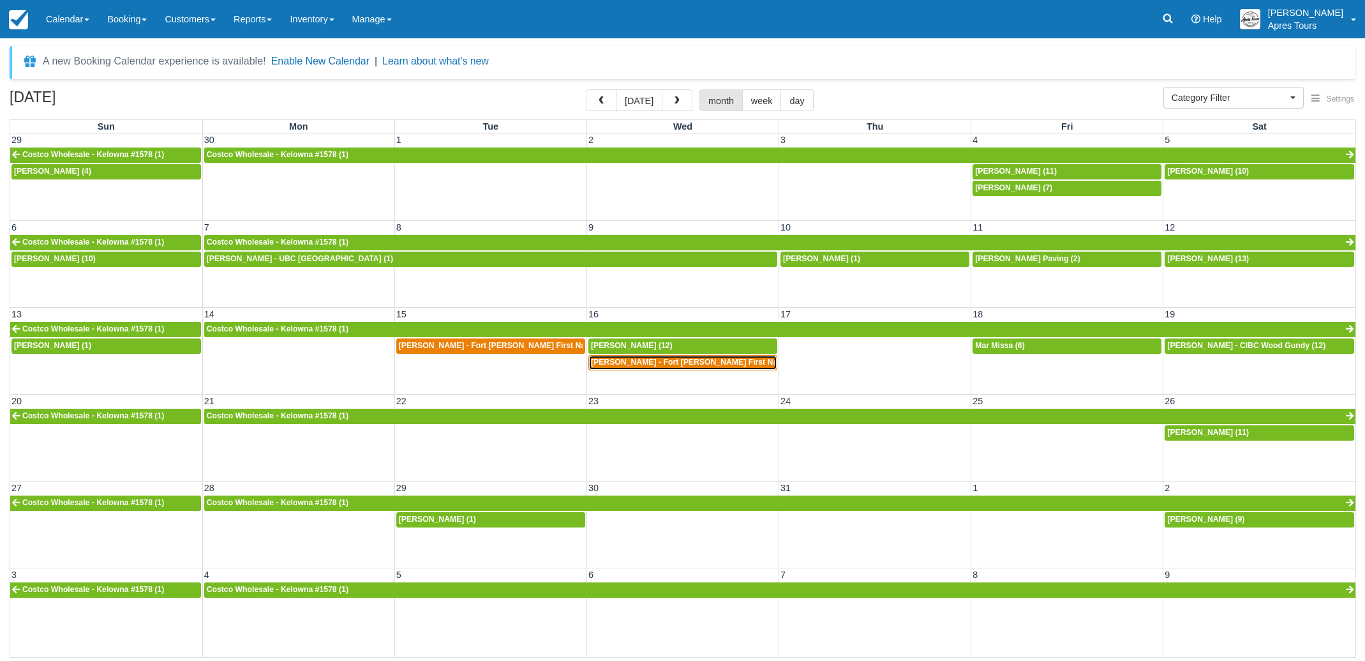
click at [640, 363] on span "[PERSON_NAME] - Fort [PERSON_NAME] First Nation (1)" at bounding box center [697, 361] width 213 height 9
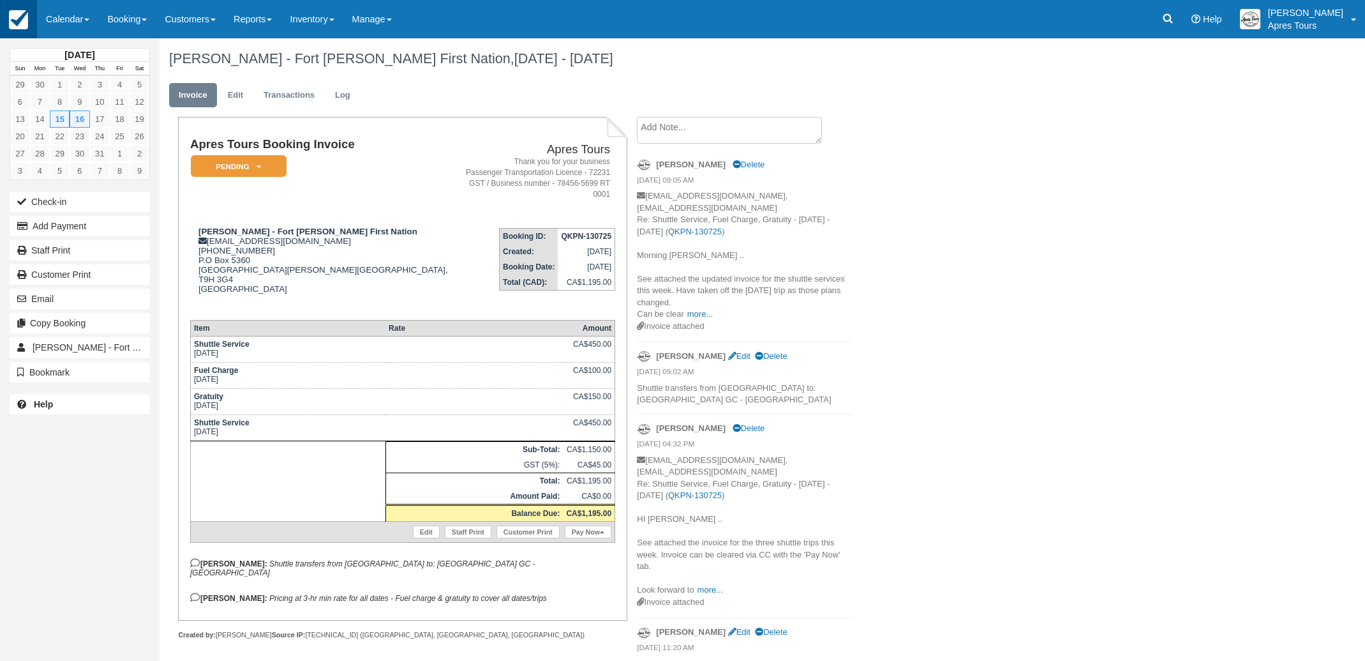
click at [29, 22] on link at bounding box center [18, 19] width 37 height 38
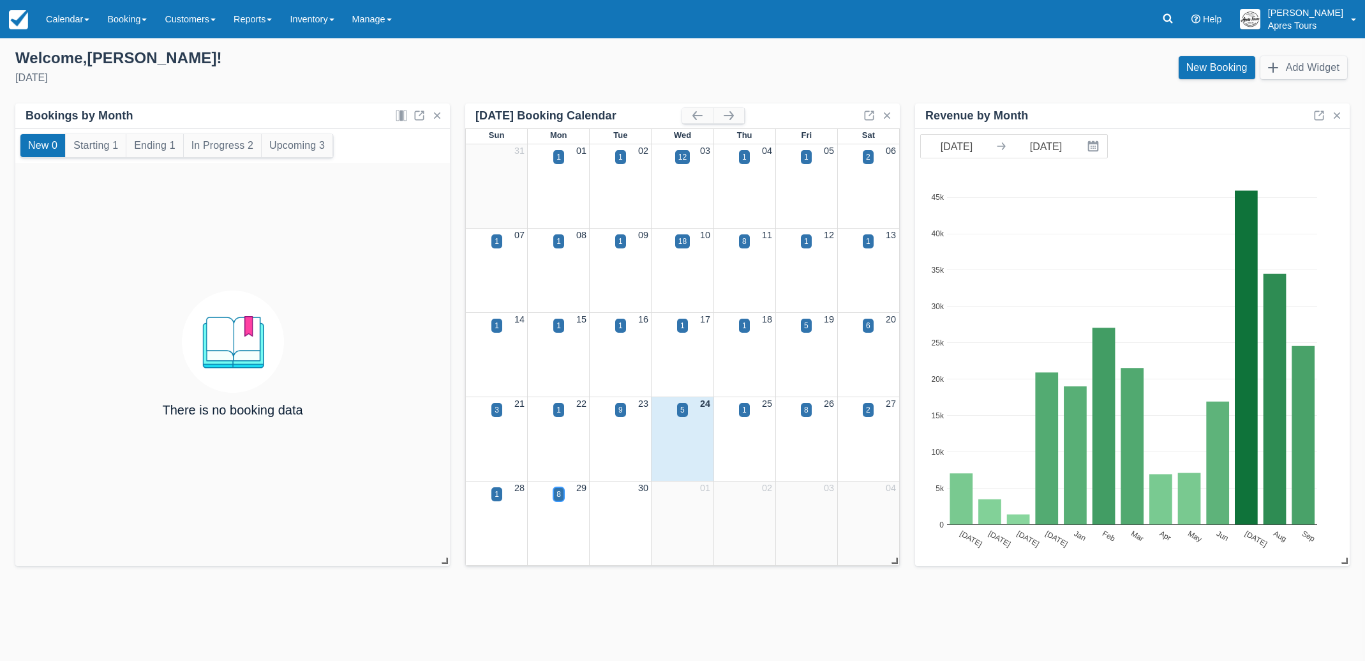
click at [558, 498] on div "8" at bounding box center [559, 493] width 4 height 11
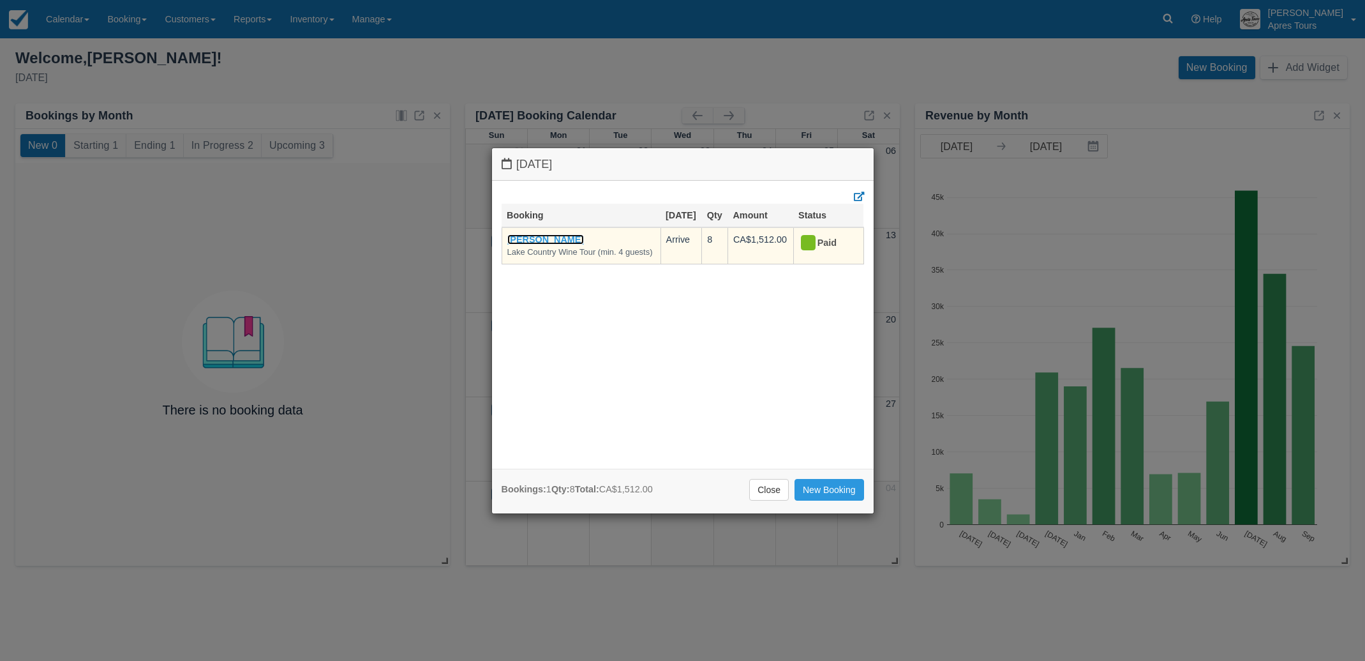
click at [536, 237] on link "Dale Rose" at bounding box center [545, 239] width 77 height 10
